Goal: Find specific page/section: Find specific page/section

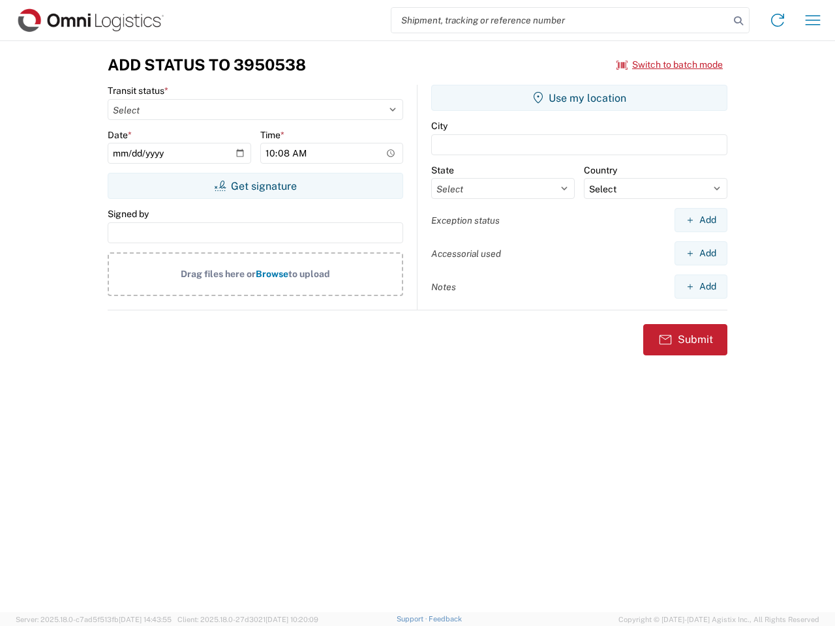
click at [560, 20] on input "search" at bounding box center [560, 20] width 338 height 25
click at [738, 21] on icon at bounding box center [738, 21] width 18 height 18
click at [777, 20] on icon at bounding box center [777, 20] width 21 height 21
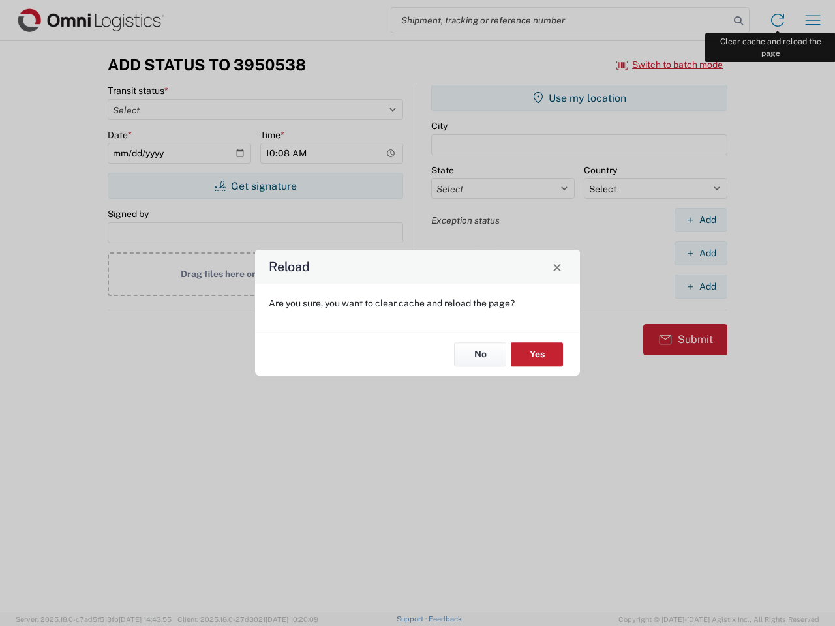
click at [812, 20] on div "Reload Are you sure, you want to clear cache and reload the page? No Yes" at bounding box center [417, 313] width 835 height 626
click at [670, 65] on div "Reload Are you sure, you want to clear cache and reload the page? No Yes" at bounding box center [417, 313] width 835 height 626
click at [255, 186] on div "Reload Are you sure, you want to clear cache and reload the page? No Yes" at bounding box center [417, 313] width 835 height 626
click at [579, 98] on div "Reload Are you sure, you want to clear cache and reload the page? No Yes" at bounding box center [417, 313] width 835 height 626
click at [700, 220] on div "Reload Are you sure, you want to clear cache and reload the page? No Yes" at bounding box center [417, 313] width 835 height 626
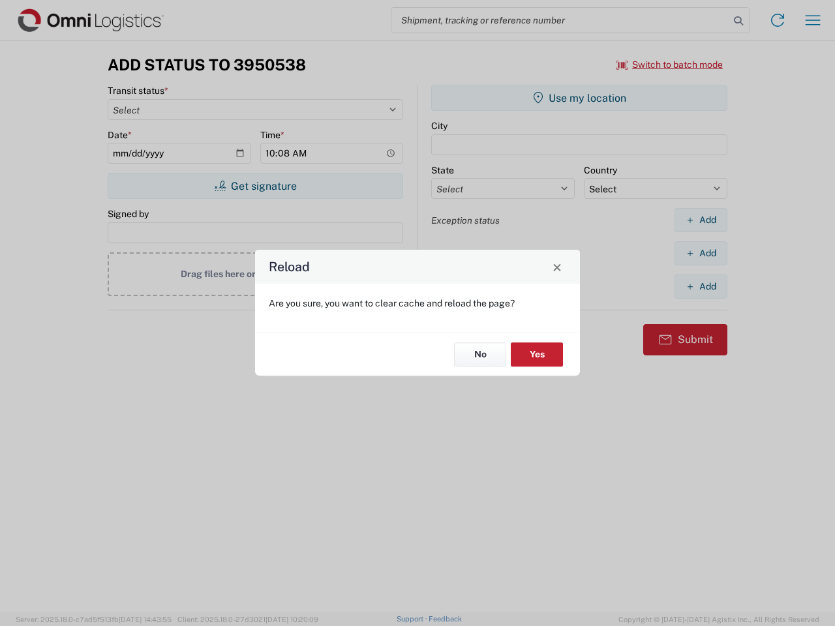
click at [700, 253] on div "Reload Are you sure, you want to clear cache and reload the page? No Yes" at bounding box center [417, 313] width 835 height 626
click at [700, 286] on div "Reload Are you sure, you want to clear cache and reload the page? No Yes" at bounding box center [417, 313] width 835 height 626
